Goal: Navigation & Orientation: Find specific page/section

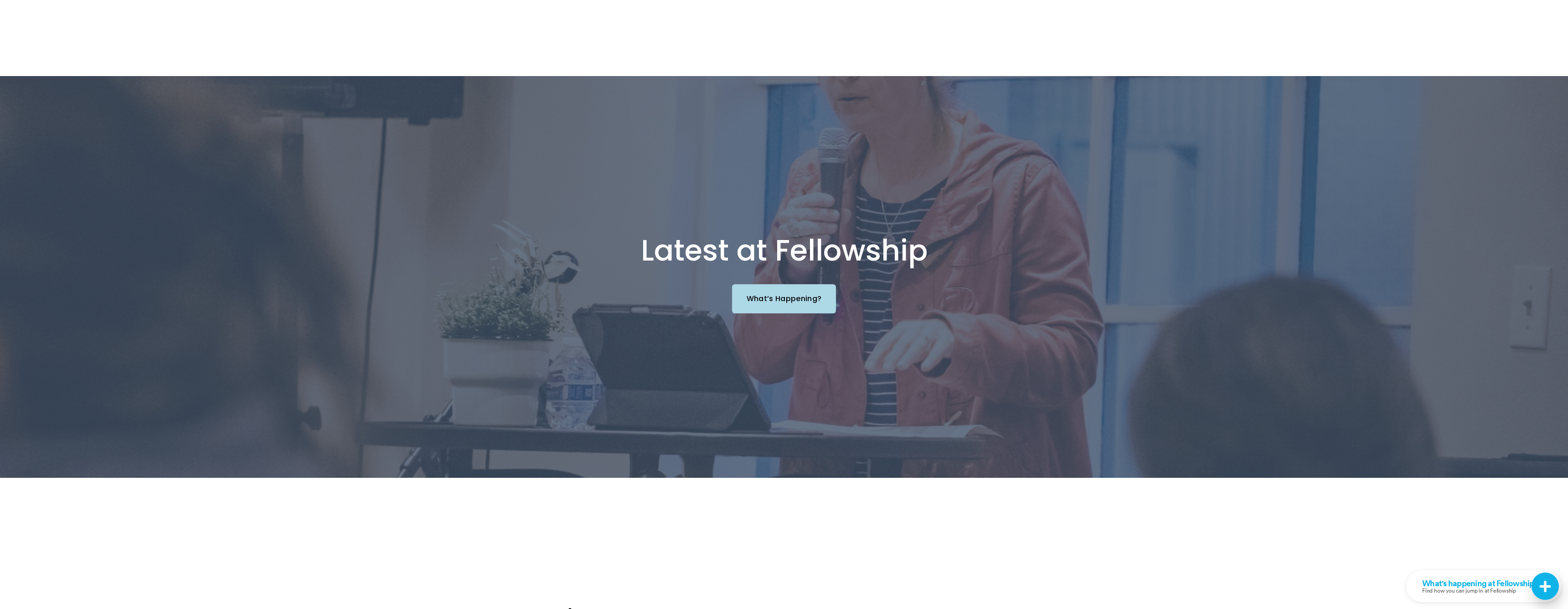
scroll to position [1173, 0]
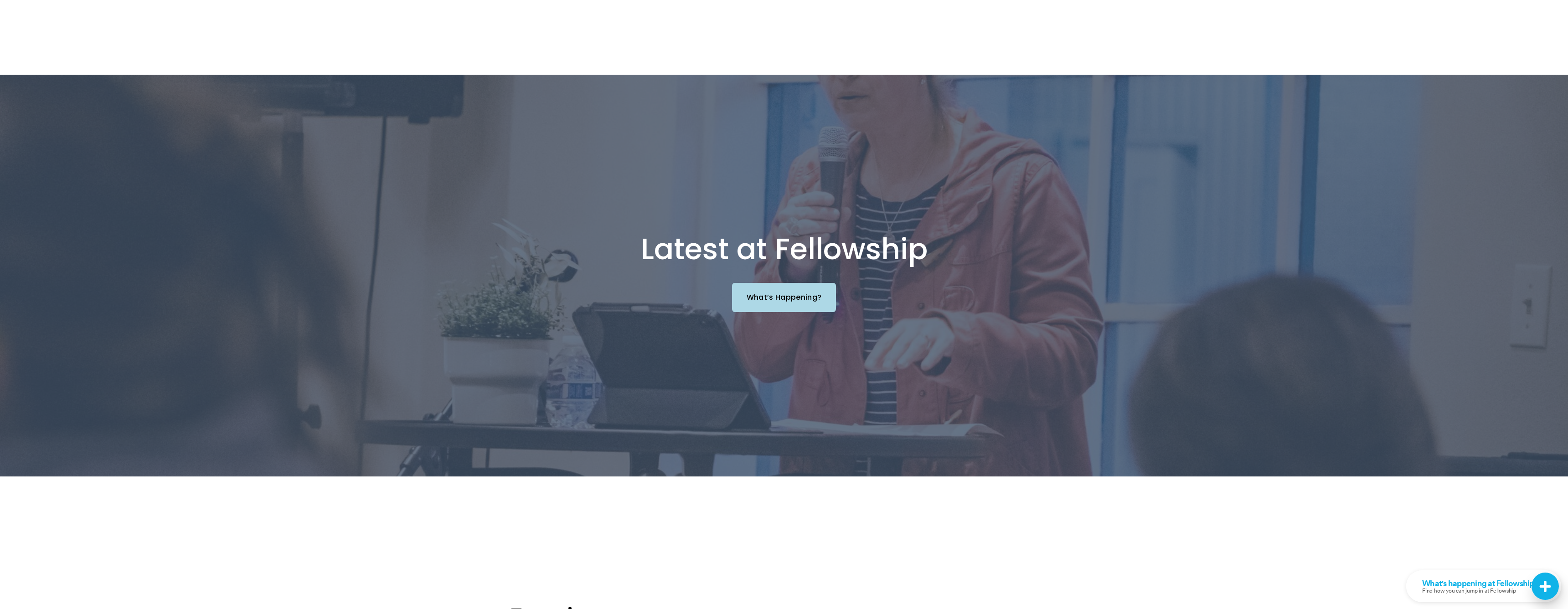
click at [783, 283] on link "What’s Happening?" at bounding box center [784, 297] width 104 height 29
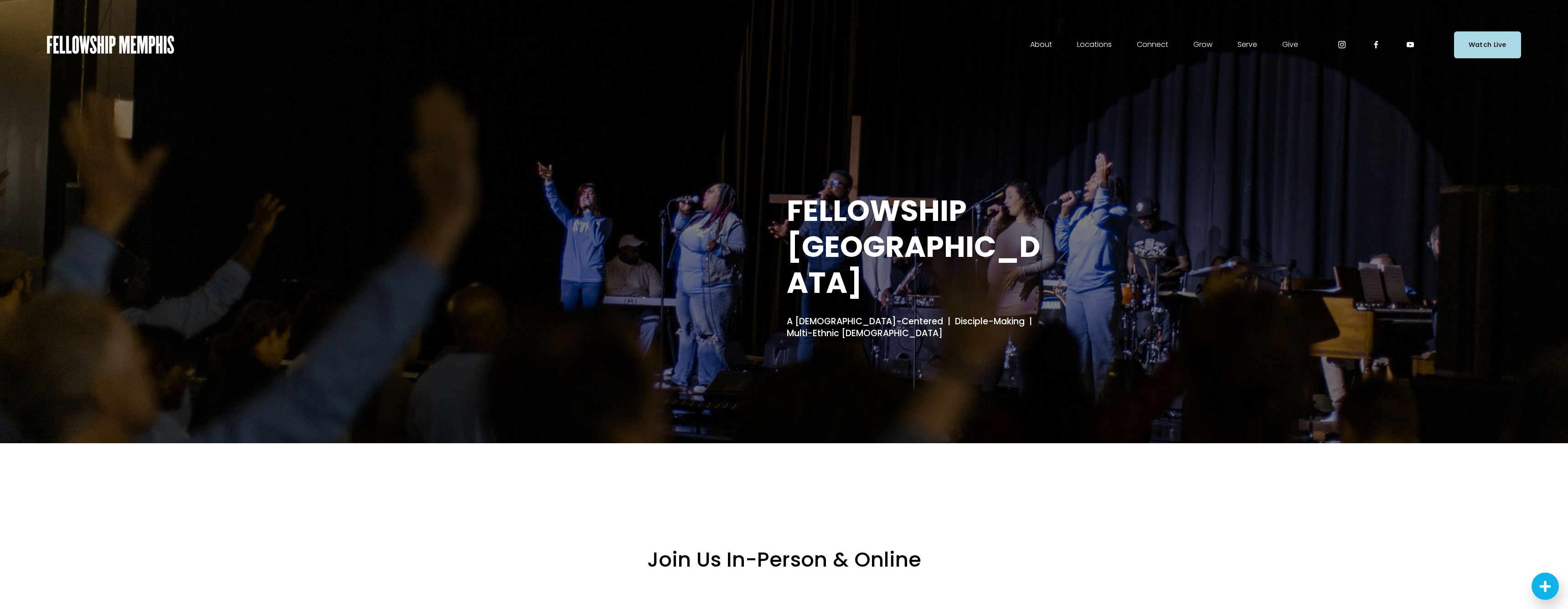
scroll to position [0, 0]
click at [0, 0] on span "Staff" at bounding box center [0, 0] width 0 height 0
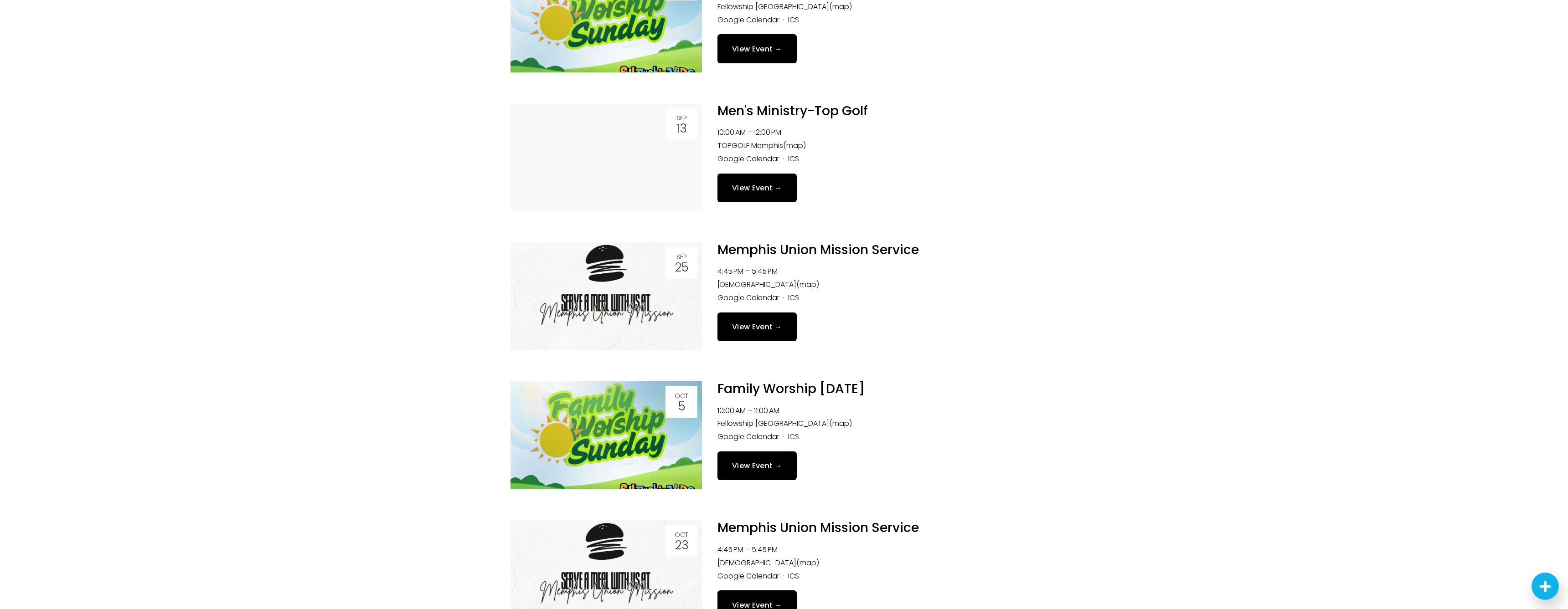
scroll to position [1305, 0]
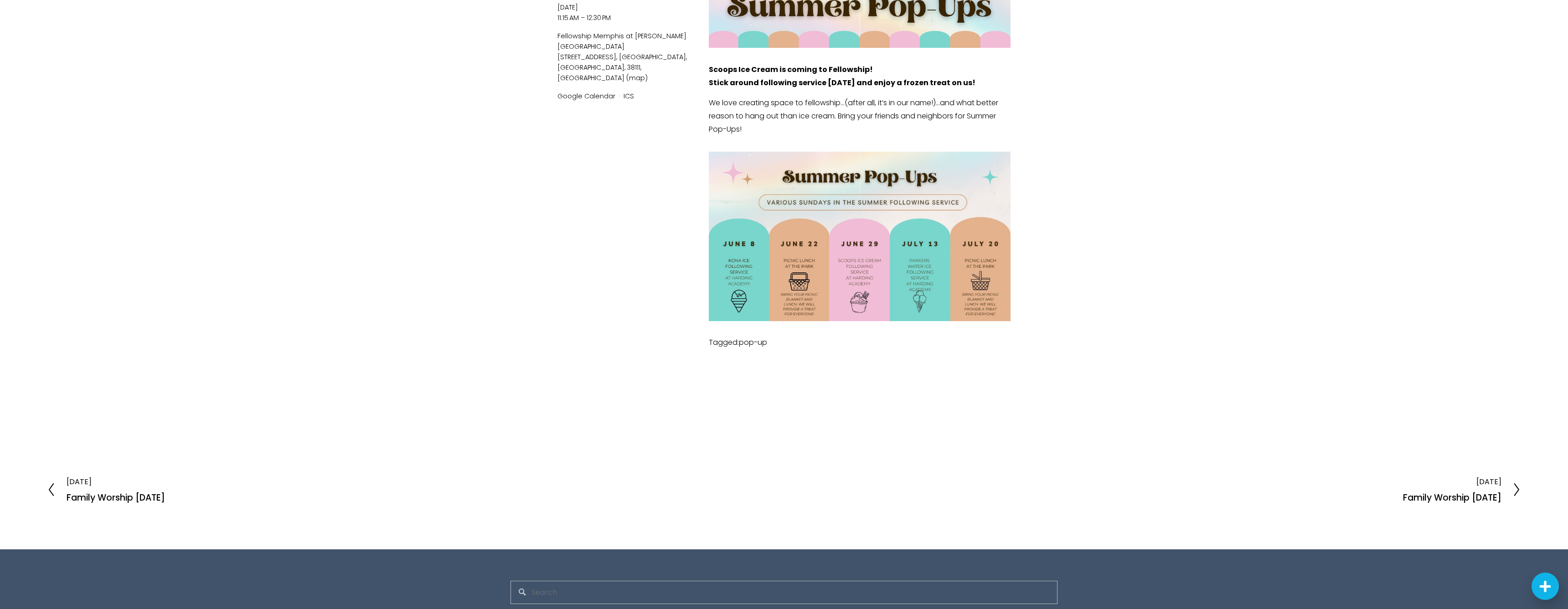
scroll to position [312, 0]
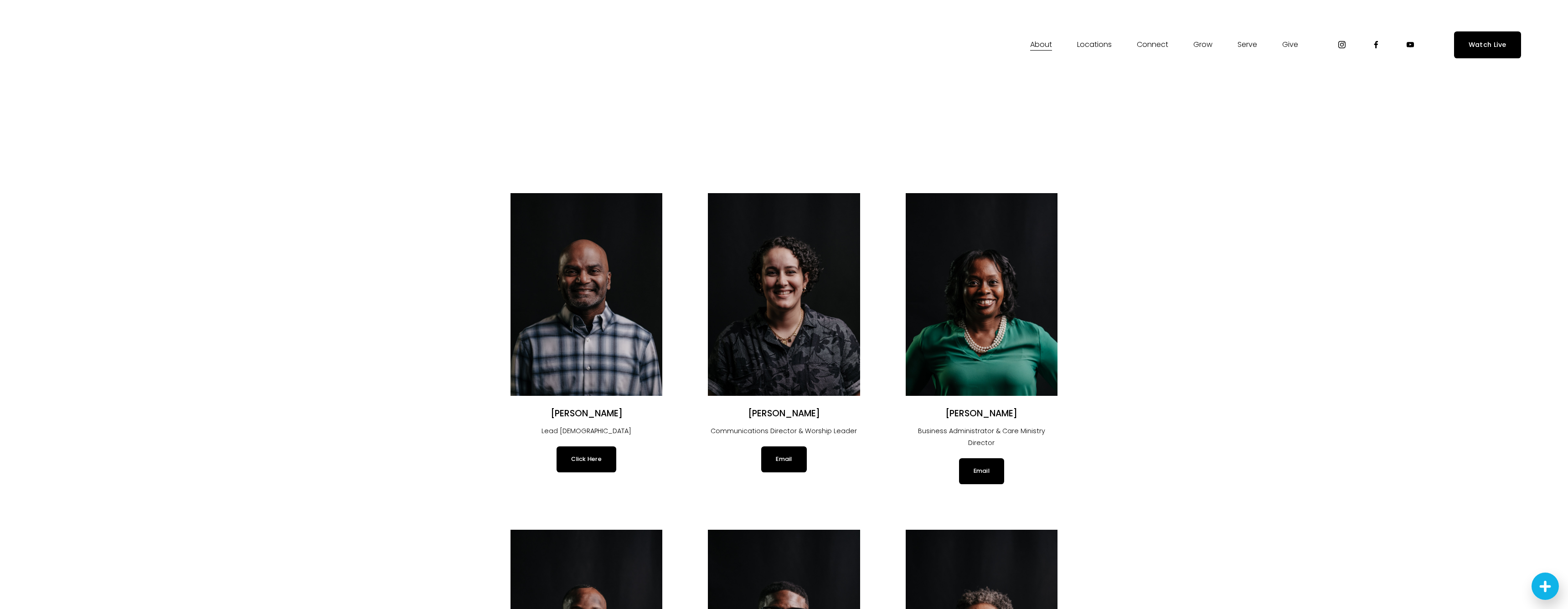
click at [0, 0] on link "Elder Nominations" at bounding box center [0, 0] width 0 height 0
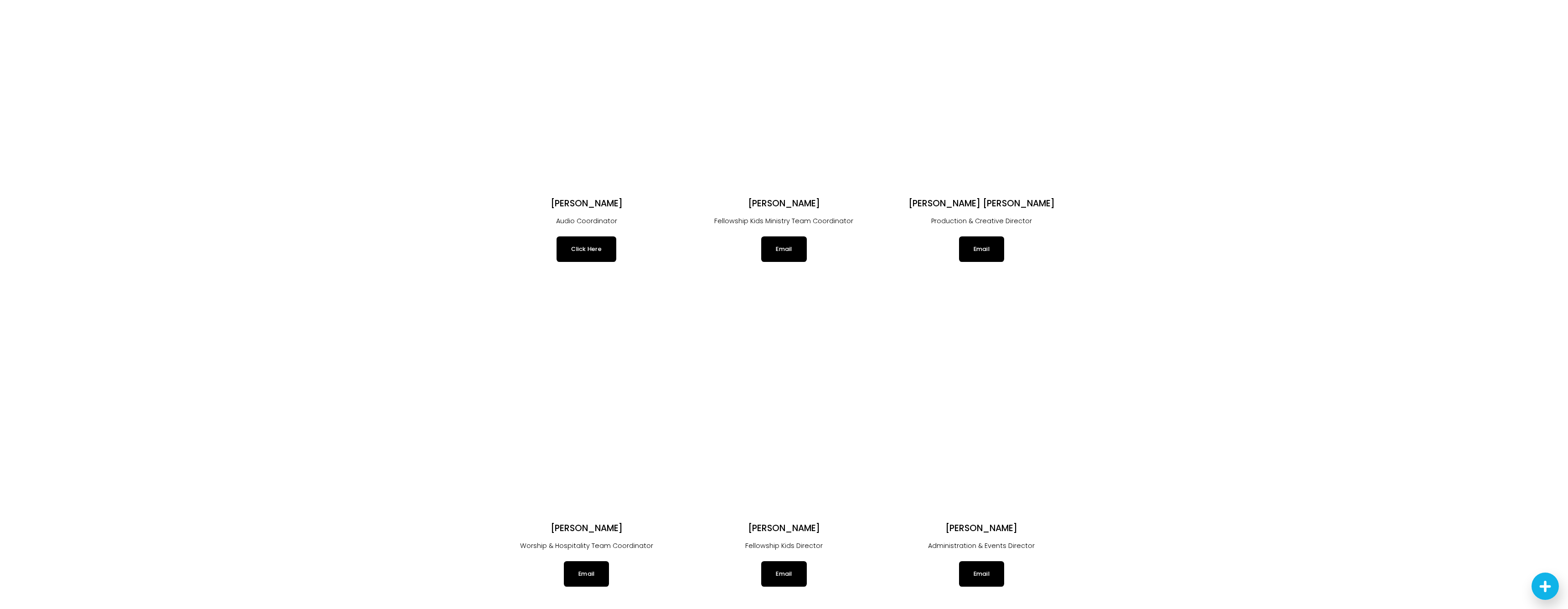
scroll to position [1153, 0]
